Goal: Communication & Community: Connect with others

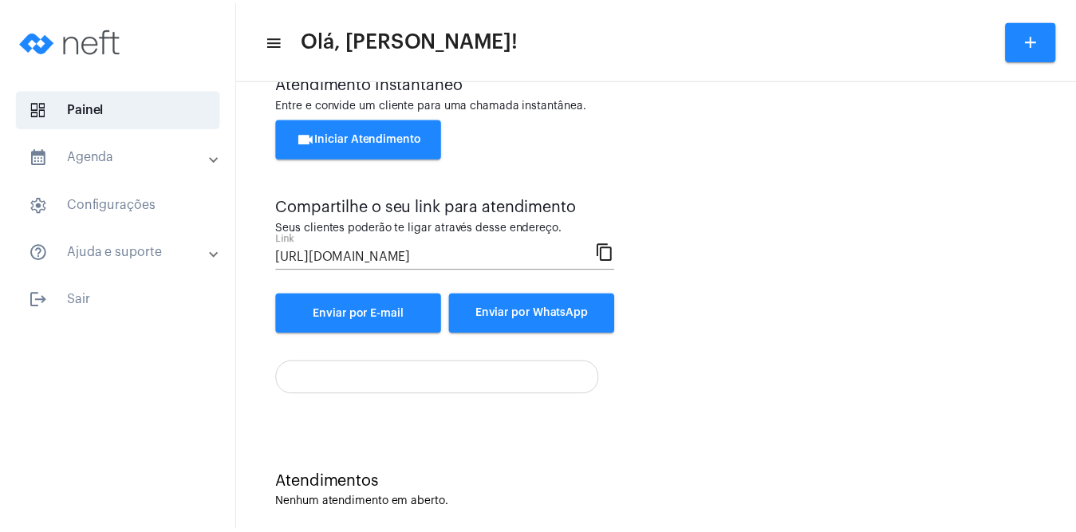
scroll to position [63, 0]
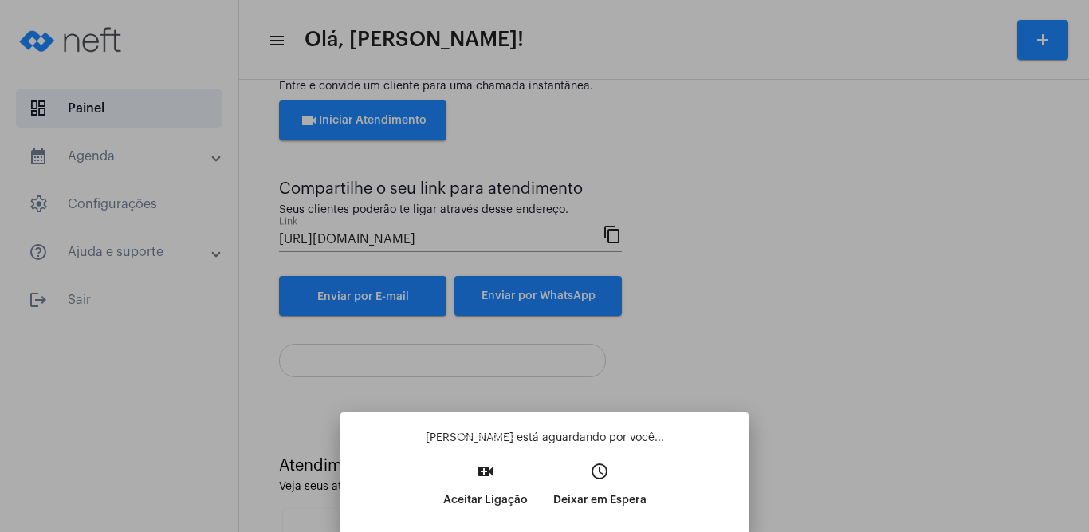
click at [482, 498] on p "Aceitar Ligação" at bounding box center [485, 500] width 85 height 29
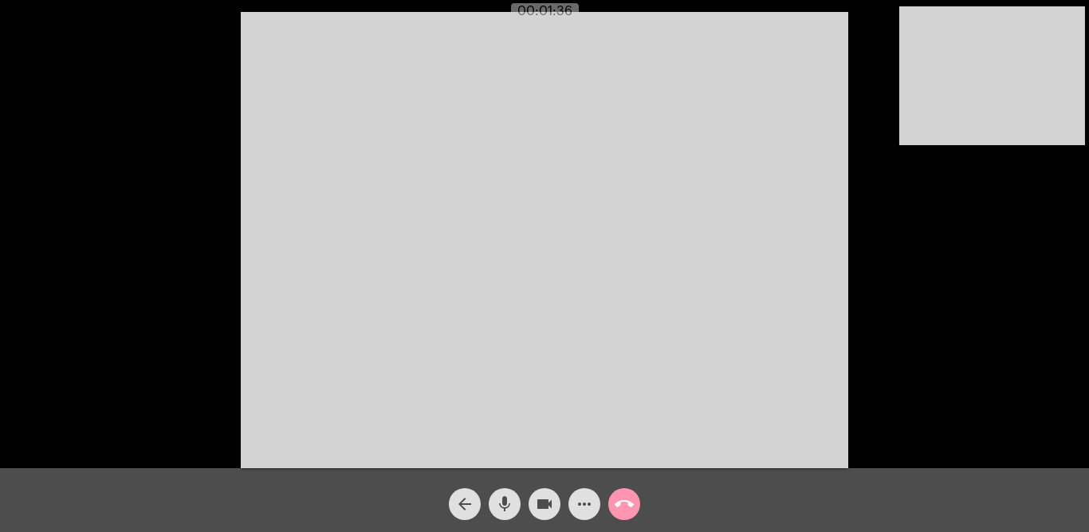
click at [600, 199] on video at bounding box center [545, 240] width 608 height 456
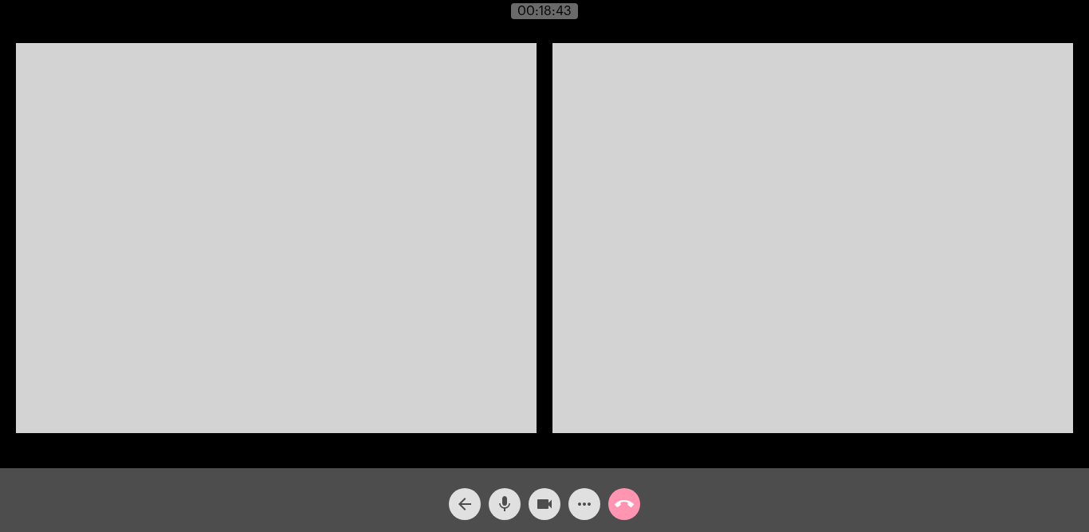
click at [546, 501] on mat-icon "videocam" at bounding box center [544, 503] width 19 height 19
click at [514, 505] on button "mic" at bounding box center [505, 504] width 32 height 32
click at [514, 505] on button "mic_off" at bounding box center [505, 504] width 32 height 32
click at [549, 500] on mat-icon "videocam_off" at bounding box center [544, 503] width 19 height 19
click at [507, 499] on mat-icon "mic" at bounding box center [504, 503] width 19 height 19
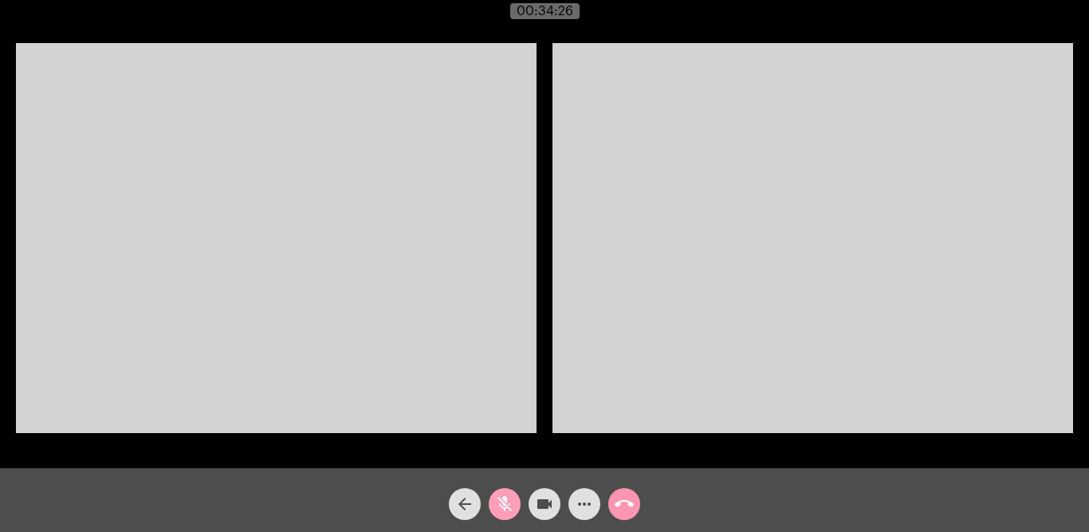
click at [515, 504] on button "mic_off" at bounding box center [505, 504] width 32 height 32
click at [628, 506] on mat-icon "call_end" at bounding box center [624, 503] width 19 height 19
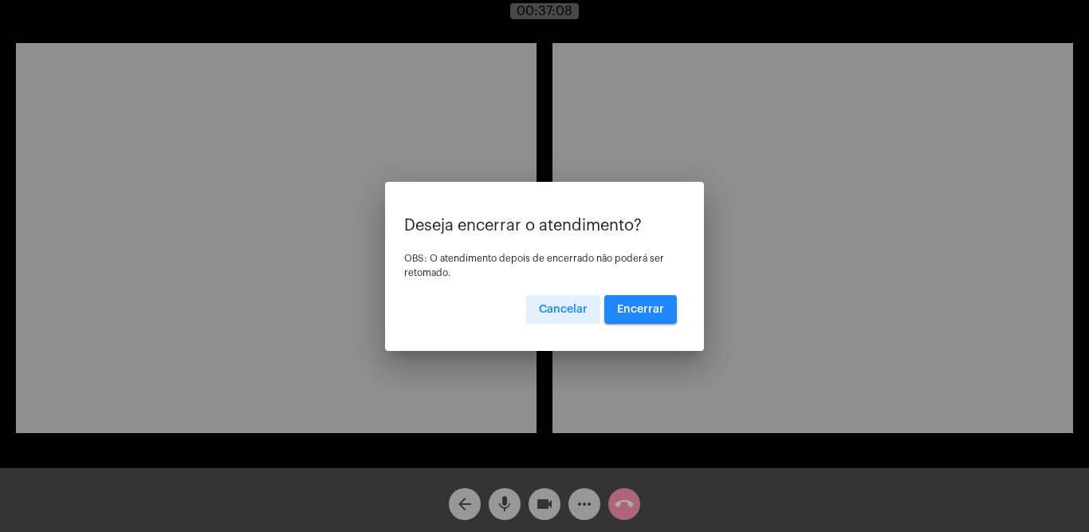
click at [635, 301] on button "Encerrar" at bounding box center [640, 309] width 73 height 29
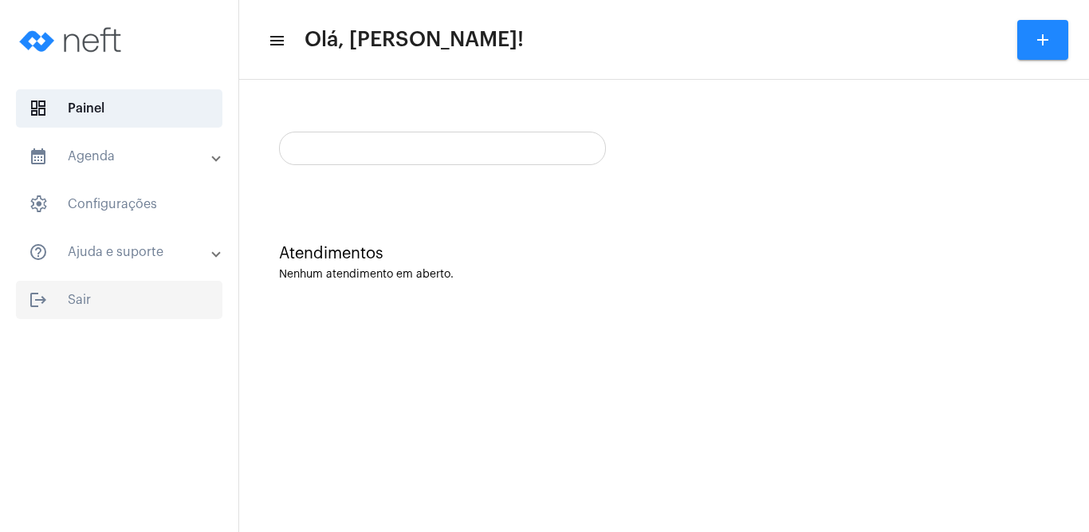
click at [86, 290] on span "logout Sair" at bounding box center [119, 300] width 207 height 38
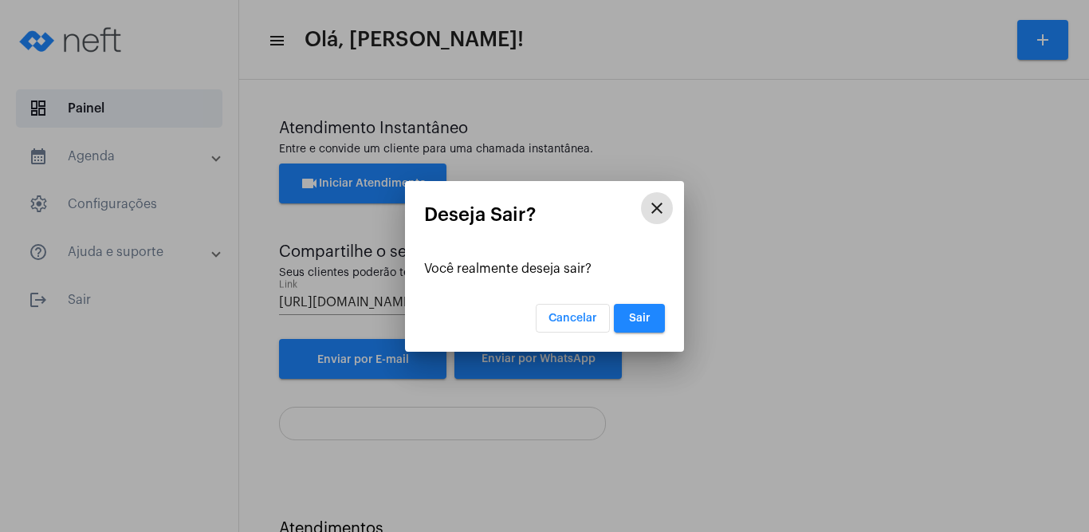
click at [655, 321] on button "Sair" at bounding box center [639, 318] width 51 height 29
